Goal: Task Accomplishment & Management: Complete application form

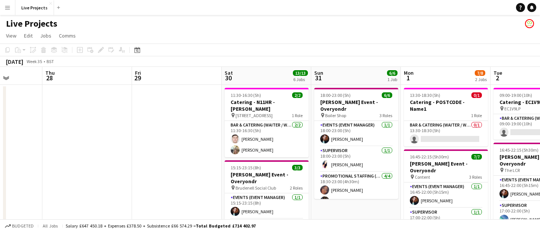
scroll to position [0, 228]
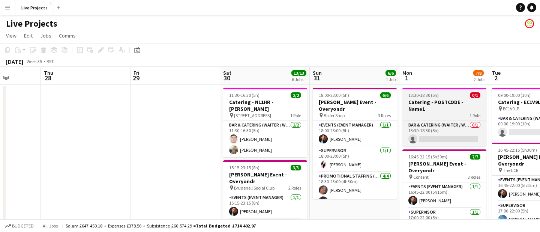
click at [429, 99] on h3 "Catering - POSTCODE - Name1" at bounding box center [445, 106] width 84 height 14
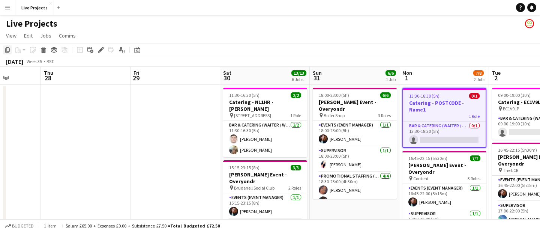
click at [7, 48] on icon "Copy" at bounding box center [8, 50] width 6 height 6
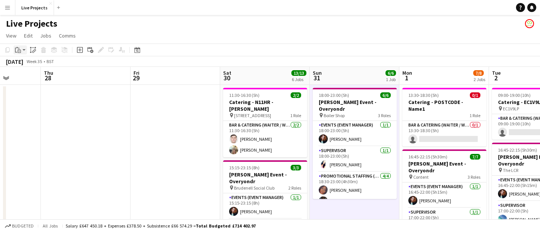
click at [18, 49] on icon "Paste" at bounding box center [18, 50] width 6 height 6
click at [26, 62] on link "Paste Command V" at bounding box center [49, 64] width 59 height 7
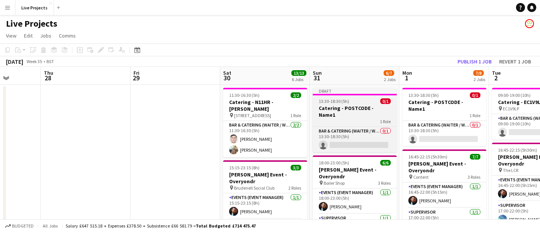
click at [354, 108] on h3 "Catering - POSTCODE - Name1" at bounding box center [355, 112] width 84 height 14
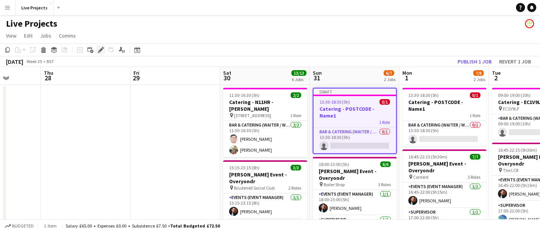
click at [98, 50] on icon "Edit" at bounding box center [101, 50] width 6 height 6
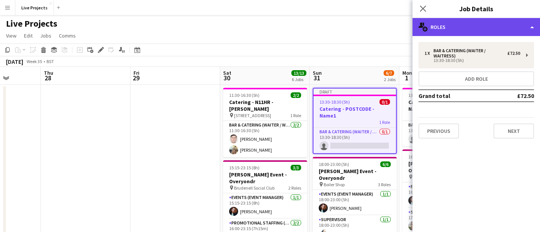
click at [445, 30] on div "multiple-users-add Roles" at bounding box center [477, 27] width 128 height 18
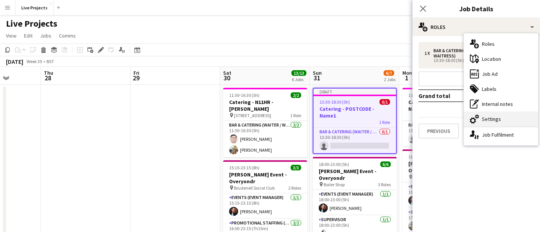
click at [484, 120] on div "cog-double-3 Settings" at bounding box center [501, 118] width 74 height 15
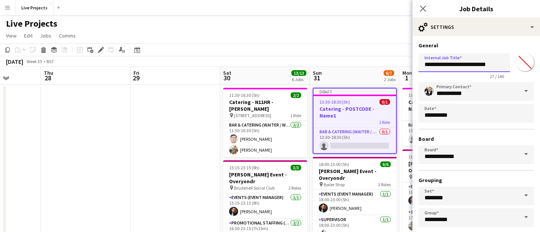
drag, startPoint x: 501, startPoint y: 63, endPoint x: 484, endPoint y: 63, distance: 17.6
click at [484, 63] on input "**********" at bounding box center [465, 62] width 92 height 19
click at [477, 64] on input "**********" at bounding box center [465, 62] width 92 height 19
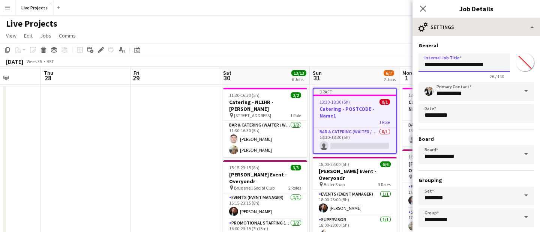
type input "**********"
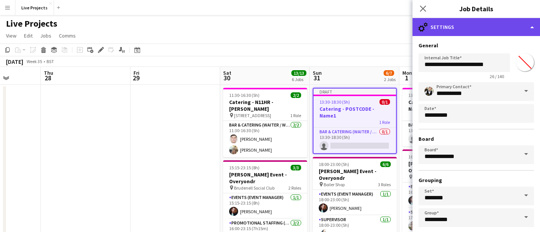
click at [475, 28] on div "cog-double-3 Settings" at bounding box center [477, 27] width 128 height 18
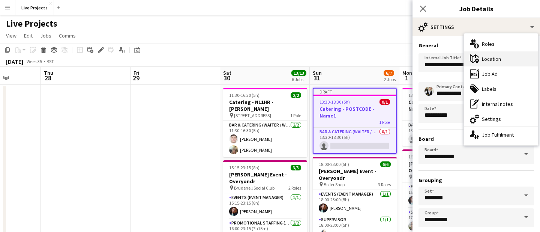
click at [487, 56] on div "maps-pin-1 Location" at bounding box center [501, 58] width 74 height 15
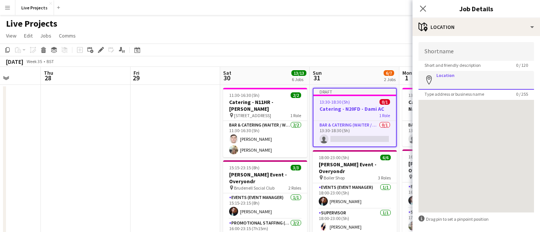
click at [451, 84] on input "Location" at bounding box center [477, 80] width 116 height 19
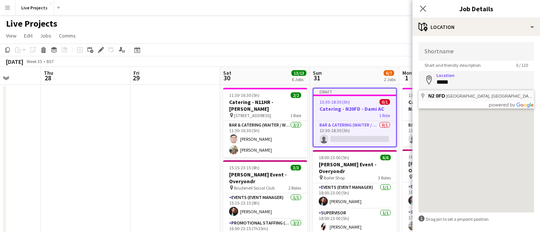
type input "**********"
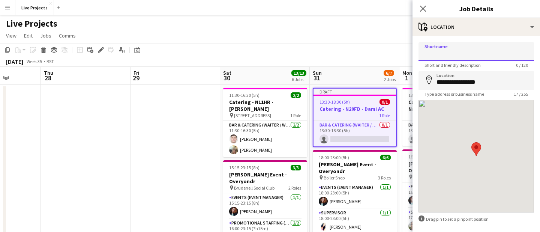
click at [448, 54] on input "Shortname" at bounding box center [477, 51] width 116 height 19
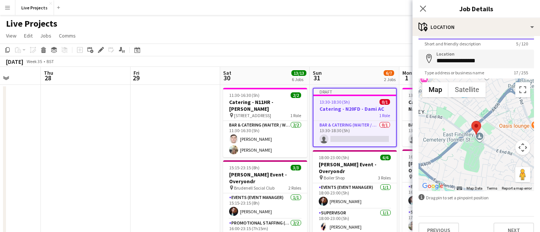
scroll to position [33, 0]
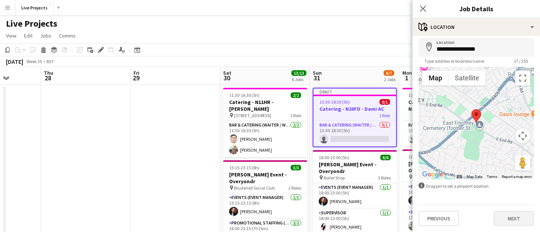
type input "*****"
click at [518, 218] on button "Next" at bounding box center [514, 218] width 41 height 15
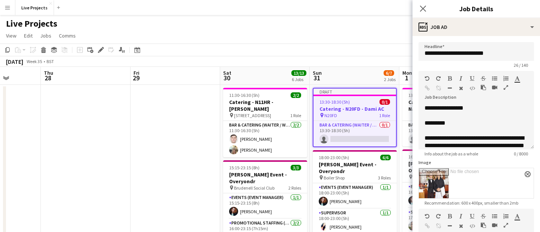
scroll to position [0, 0]
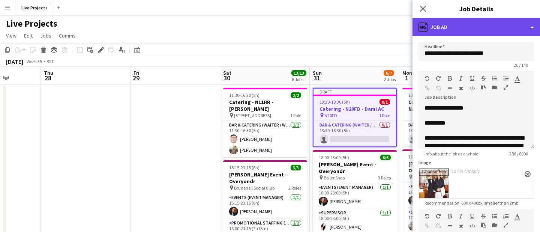
click at [488, 28] on div "ads-window Job Ad" at bounding box center [477, 27] width 128 height 18
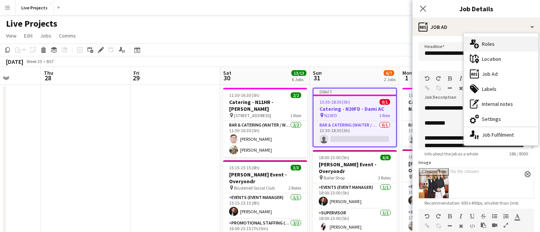
click at [491, 42] on div "multiple-users-add Roles" at bounding box center [501, 43] width 74 height 15
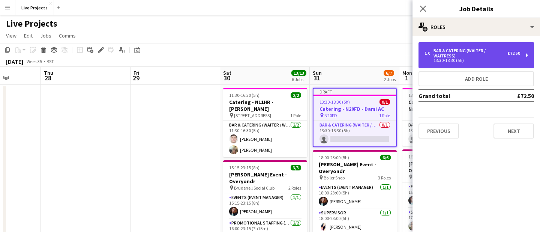
click at [472, 59] on div "13:30-18:30 (5h)" at bounding box center [473, 61] width 96 height 4
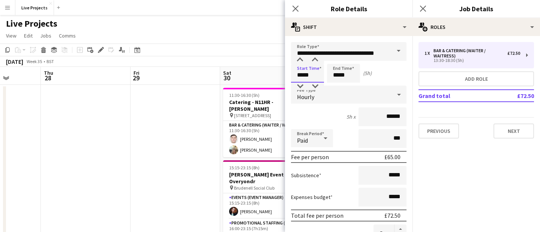
click at [303, 75] on input "*****" at bounding box center [307, 73] width 33 height 19
click at [301, 60] on div at bounding box center [300, 60] width 15 height 8
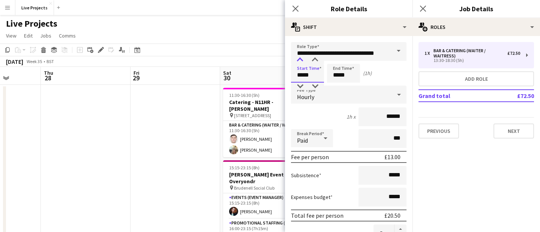
click at [301, 60] on div at bounding box center [300, 60] width 15 height 8
click at [316, 86] on div at bounding box center [315, 87] width 15 height 8
type input "*****"
click at [316, 86] on div at bounding box center [315, 87] width 15 height 8
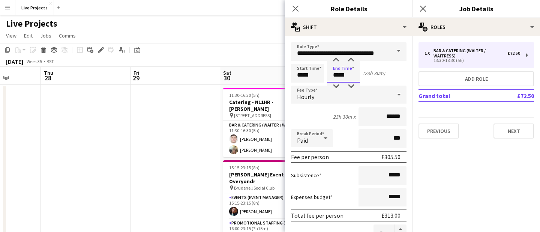
click at [336, 76] on input "*****" at bounding box center [343, 73] width 33 height 19
click at [337, 59] on div at bounding box center [336, 60] width 15 height 8
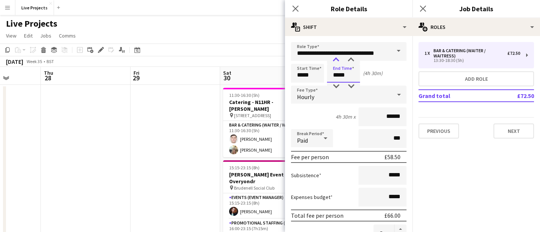
click at [337, 59] on div at bounding box center [336, 60] width 15 height 8
click at [350, 84] on div at bounding box center [351, 87] width 15 height 8
type input "*****"
click at [350, 84] on div at bounding box center [351, 87] width 15 height 8
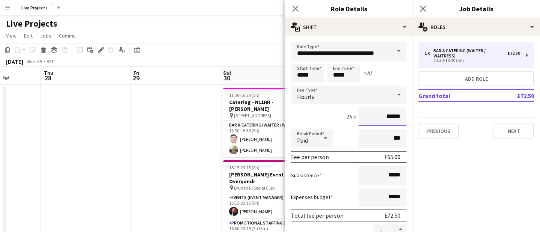
click at [396, 117] on input "******" at bounding box center [383, 116] width 48 height 19
drag, startPoint x: 396, startPoint y: 116, endPoint x: 401, endPoint y: 116, distance: 4.9
click at [401, 116] on input "******" at bounding box center [383, 116] width 48 height 19
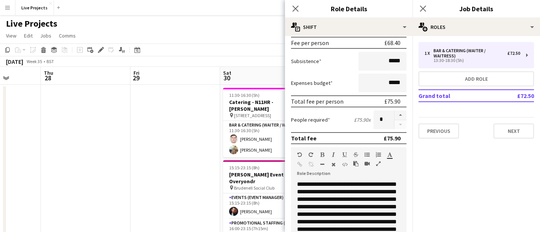
scroll to position [114, 0]
type input "******"
click at [401, 113] on button "button" at bounding box center [401, 115] width 12 height 10
type input "*"
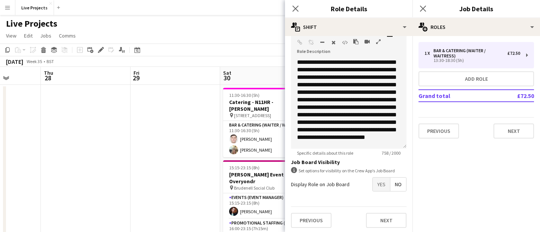
scroll to position [238, 0]
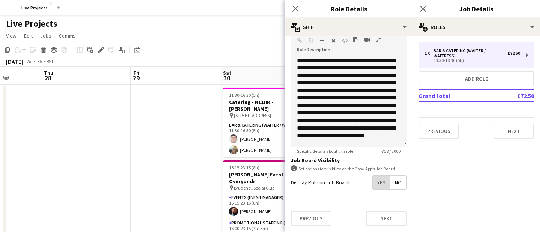
click at [384, 183] on span "Yes" at bounding box center [381, 183] width 17 height 14
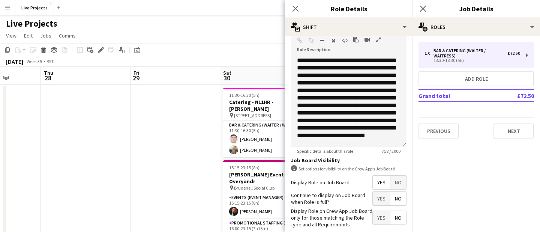
click at [384, 195] on span "Yes" at bounding box center [381, 199] width 17 height 14
click at [292, 5] on icon at bounding box center [295, 8] width 7 height 7
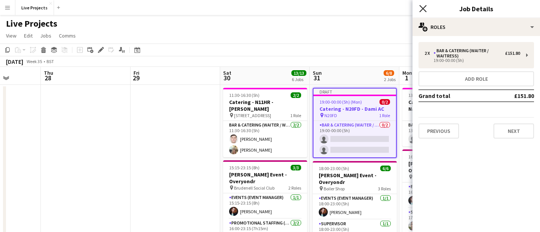
click at [422, 9] on icon "Close pop-in" at bounding box center [422, 8] width 7 height 7
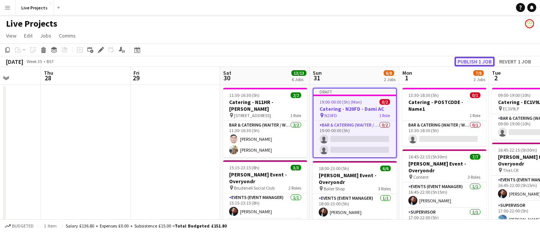
click at [473, 59] on button "Publish 1 job" at bounding box center [475, 62] width 40 height 10
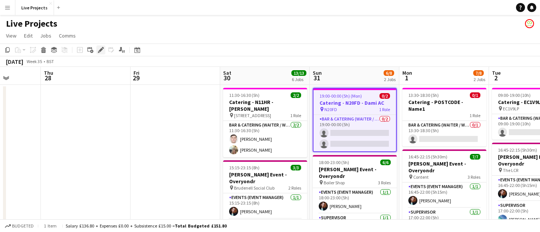
click at [102, 51] on icon "Edit" at bounding box center [101, 50] width 6 height 6
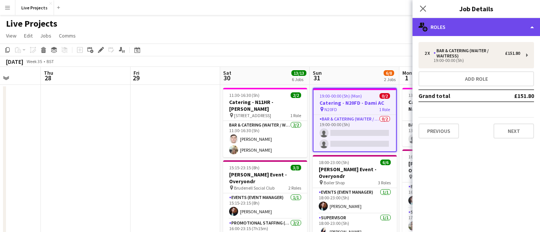
click at [487, 27] on div "multiple-users-add Roles" at bounding box center [477, 27] width 128 height 18
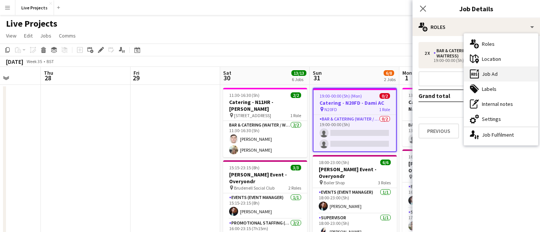
click at [493, 75] on div "ads-window Job Ad" at bounding box center [501, 73] width 74 height 15
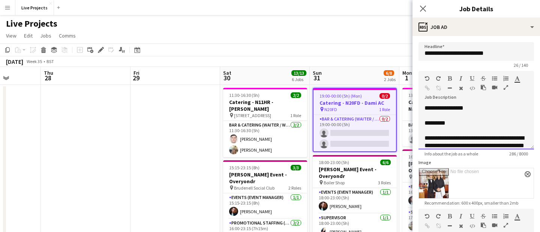
click at [427, 123] on div "*********" at bounding box center [477, 123] width 104 height 8
click at [460, 121] on div "*********" at bounding box center [477, 123] width 104 height 8
drag, startPoint x: 474, startPoint y: 105, endPoint x: 406, endPoint y: 104, distance: 67.9
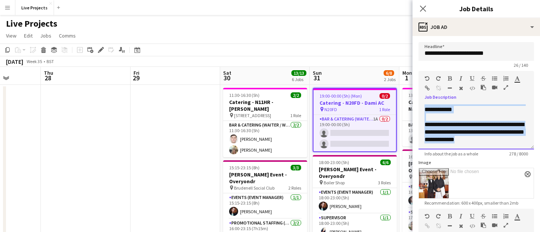
scroll to position [0, 0]
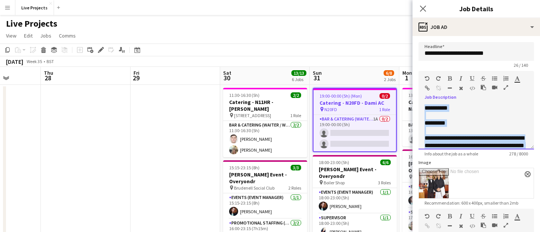
drag, startPoint x: 500, startPoint y: 141, endPoint x: 416, endPoint y: 88, distance: 99.4
click at [416, 88] on form "**********" at bounding box center [477, 204] width 128 height 325
copy div "**********"
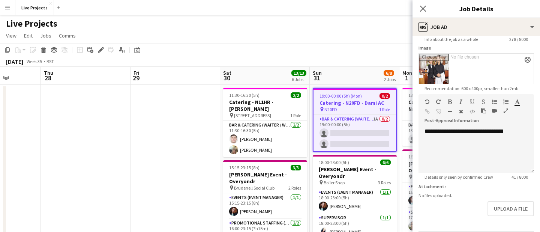
scroll to position [115, 0]
drag, startPoint x: 458, startPoint y: 142, endPoint x: 444, endPoint y: 148, distance: 15.3
click at [444, 148] on div at bounding box center [477, 146] width 104 height 8
paste div
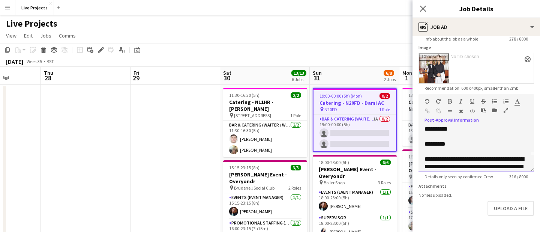
scroll to position [0, 0]
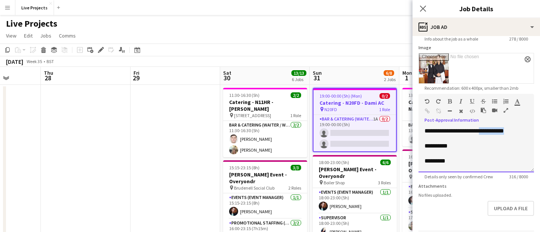
drag, startPoint x: 520, startPoint y: 131, endPoint x: 481, endPoint y: 131, distance: 39.4
click at [481, 131] on div "**********" at bounding box center [477, 131] width 104 height 8
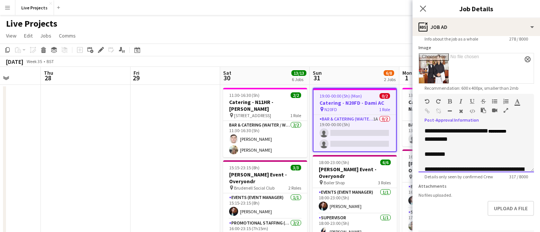
click at [494, 131] on span "**********" at bounding box center [498, 131] width 18 height 5
click at [496, 146] on div at bounding box center [477, 147] width 104 height 8
click at [424, 9] on icon at bounding box center [422, 8] width 7 height 7
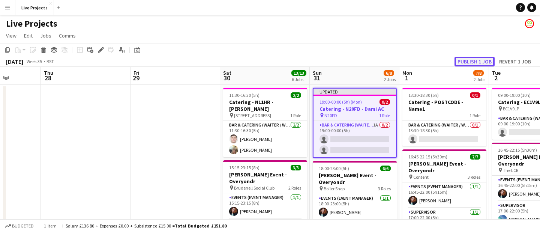
click at [472, 61] on button "Publish 1 job" at bounding box center [475, 62] width 40 height 10
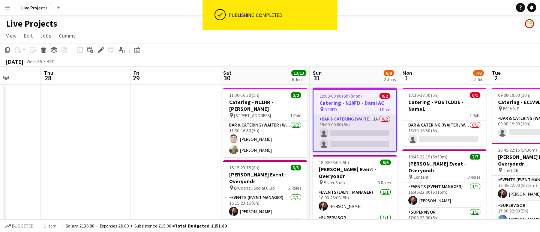
click at [356, 134] on app-card-role "Bar & Catering (Waiter / waitress) 1A 0/2 19:00-00:00 (5h) single-neutral-actio…" at bounding box center [355, 133] width 83 height 36
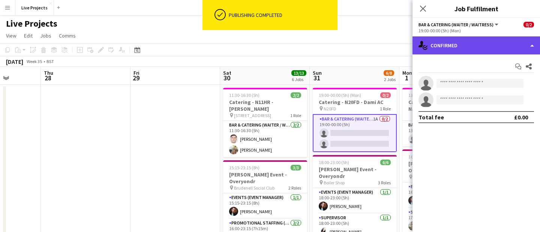
click at [497, 50] on div "single-neutral-actions-check-2 Confirmed" at bounding box center [477, 45] width 128 height 18
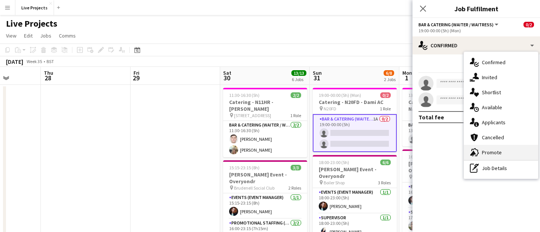
click at [488, 150] on div "advertising-megaphone Promote" at bounding box center [501, 152] width 74 height 15
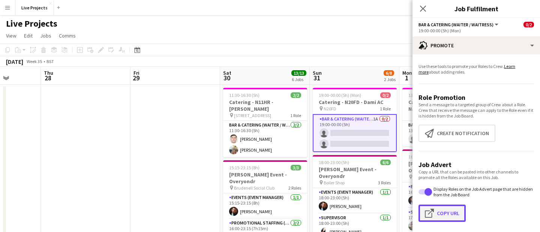
click at [445, 214] on button "Click to copy URL Copy Url" at bounding box center [442, 212] width 47 height 17
click at [425, 10] on icon "Close pop-in" at bounding box center [422, 8] width 7 height 7
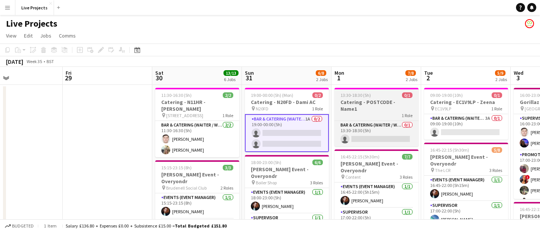
scroll to position [0, 307]
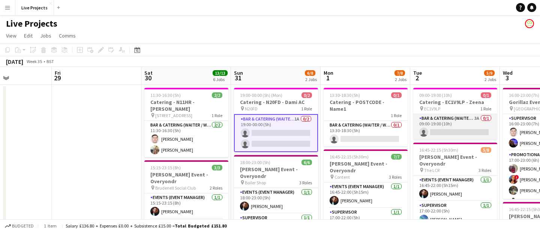
click at [440, 125] on app-card-role "Bar & Catering (Waiter / waitress) 3A 0/1 09:00-19:00 (10h) single-neutral-acti…" at bounding box center [455, 127] width 84 height 26
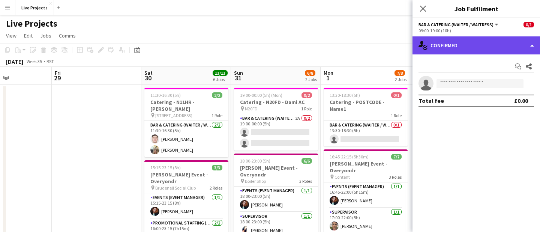
click at [507, 47] on div "single-neutral-actions-check-2 Confirmed" at bounding box center [477, 45] width 128 height 18
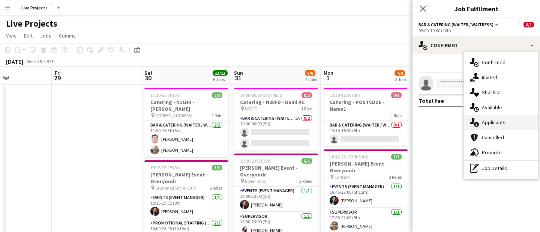
click at [505, 120] on div "single-neutral-actions-information Applicants" at bounding box center [501, 122] width 74 height 15
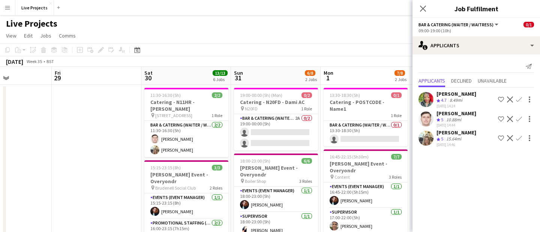
click at [519, 137] on app-icon "Confirm" at bounding box center [519, 138] width 6 height 6
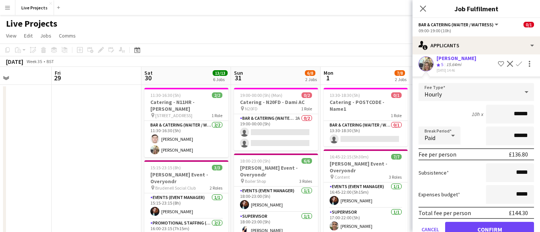
scroll to position [93, 0]
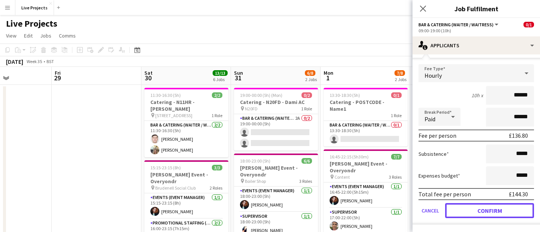
click at [505, 214] on button "Confirm" at bounding box center [489, 210] width 89 height 15
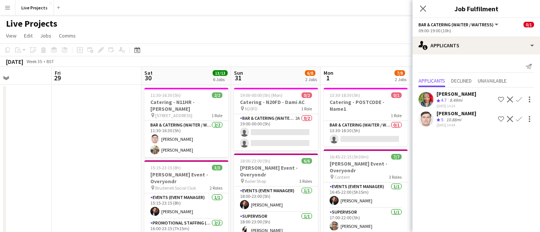
scroll to position [0, 0]
click at [423, 5] on icon "Close pop-in" at bounding box center [422, 8] width 7 height 7
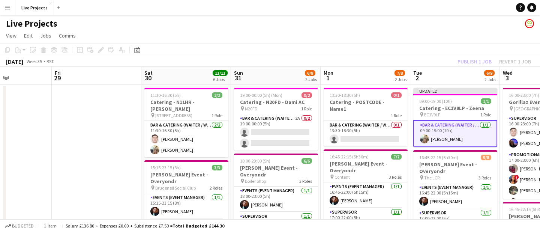
click at [486, 61] on div "Publish 1 job Revert 1 job" at bounding box center [495, 62] width 92 height 10
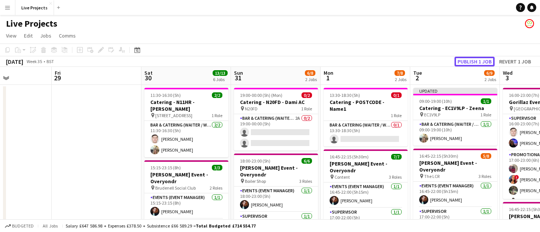
click at [486, 61] on button "Publish 1 job" at bounding box center [475, 62] width 40 height 10
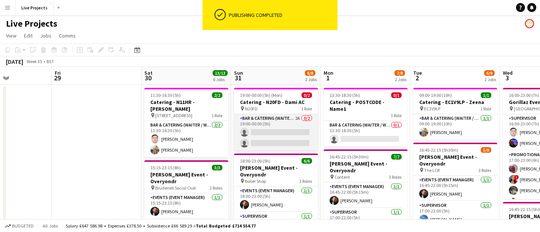
click at [288, 131] on app-card-role "Bar & Catering (Waiter / waitress) 2A 0/2 19:00-00:00 (5h) single-neutral-actio…" at bounding box center [276, 132] width 84 height 36
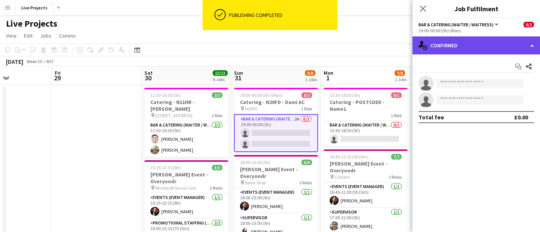
click at [482, 50] on div "single-neutral-actions-check-2 Confirmed" at bounding box center [477, 45] width 128 height 18
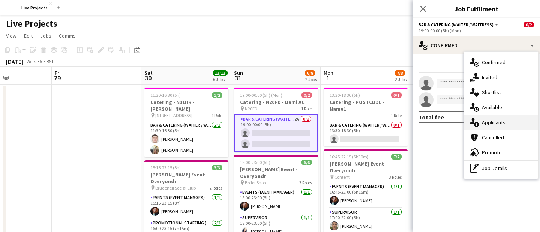
click at [493, 120] on div "single-neutral-actions-information Applicants" at bounding box center [501, 122] width 74 height 15
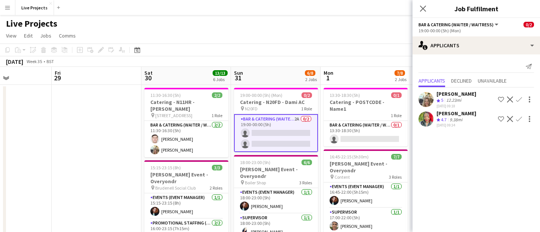
click at [520, 99] on app-icon "Confirm" at bounding box center [519, 99] width 6 height 6
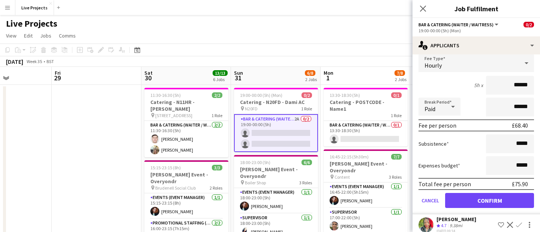
scroll to position [66, 0]
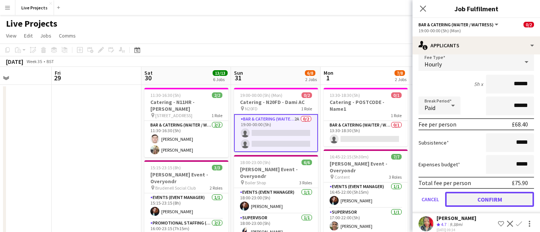
click at [499, 197] on button "Confirm" at bounding box center [489, 199] width 89 height 15
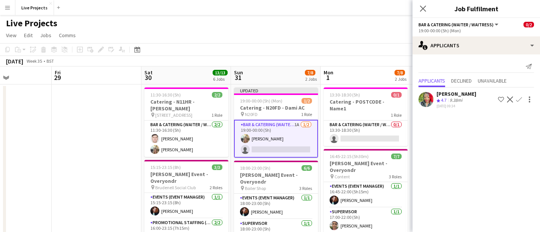
scroll to position [0, 0]
click at [421, 8] on icon "Close pop-in" at bounding box center [422, 8] width 7 height 7
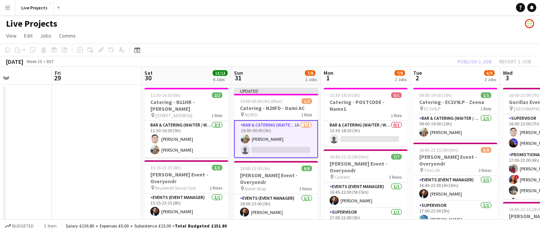
click at [470, 60] on div "Publish 1 job Revert 1 job" at bounding box center [495, 62] width 92 height 10
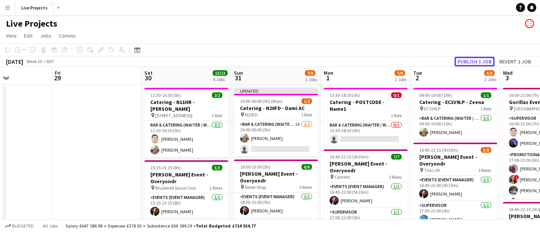
click at [470, 60] on button "Publish 1 job" at bounding box center [475, 62] width 40 height 10
